Goal: Task Accomplishment & Management: Use online tool/utility

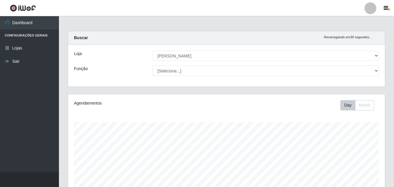
select select "402"
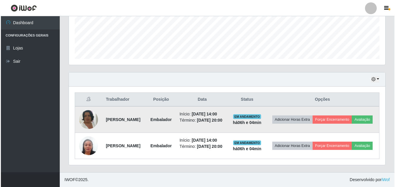
scroll to position [122, 316]
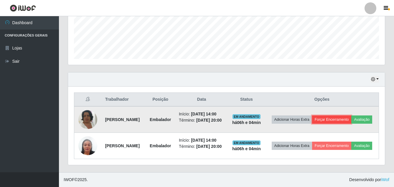
click at [351, 115] on button "Forçar Encerramento" at bounding box center [331, 119] width 39 height 8
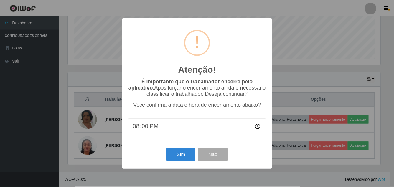
scroll to position [122, 314]
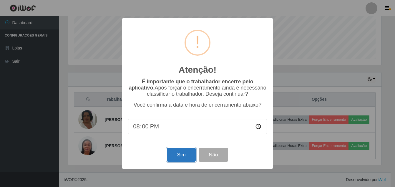
click at [189, 157] on button "Sim" at bounding box center [181, 155] width 29 height 14
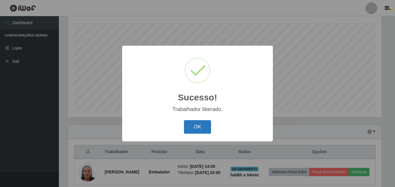
click at [187, 122] on button "OK" at bounding box center [197, 127] width 27 height 14
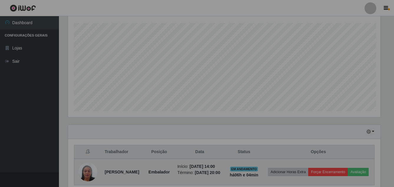
scroll to position [122, 316]
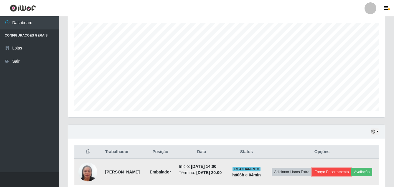
click at [351, 169] on button "Forçar Encerramento" at bounding box center [331, 172] width 39 height 8
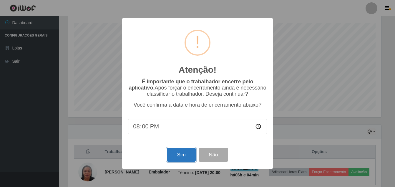
click at [189, 150] on button "Sim" at bounding box center [181, 155] width 29 height 14
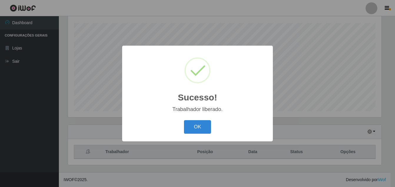
click at [184, 120] on button "OK" at bounding box center [197, 127] width 27 height 14
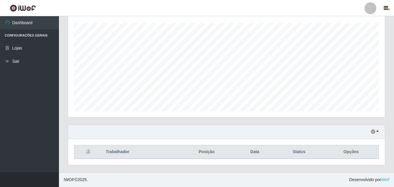
scroll to position [122, 316]
